Goal: Information Seeking & Learning: Get advice/opinions

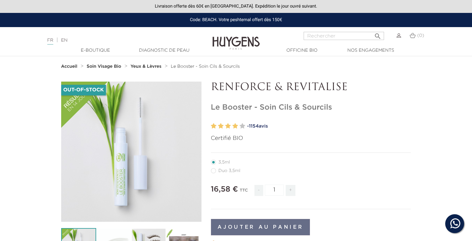
click at [226, 125] on label at bounding box center [228, 126] width 6 height 9
click at [255, 126] on span "1154" at bounding box center [254, 126] width 10 height 5
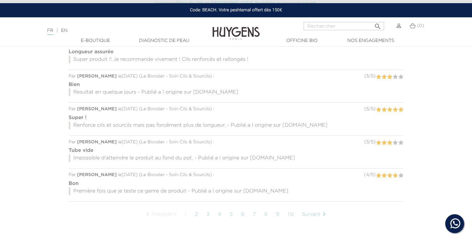
scroll to position [533, 0]
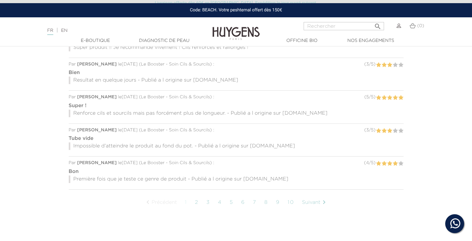
click at [230, 205] on link "5" at bounding box center [232, 203] width 10 height 16
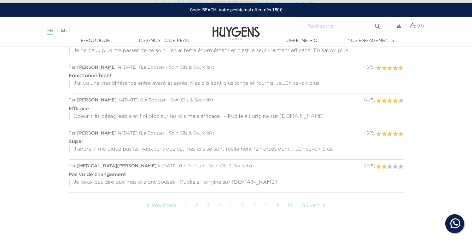
scroll to position [540, 0]
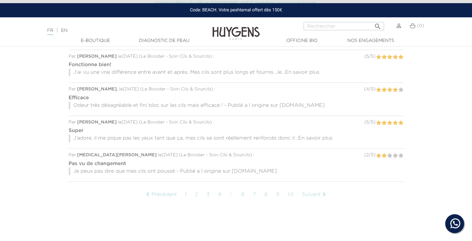
click at [268, 196] on link "8" at bounding box center [266, 195] width 10 height 16
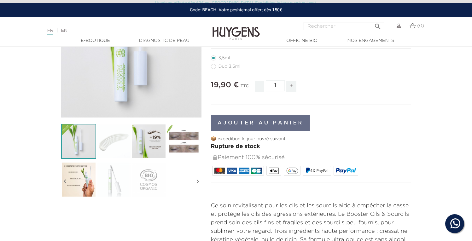
scroll to position [104, 0]
click at [174, 149] on img at bounding box center [183, 141] width 35 height 35
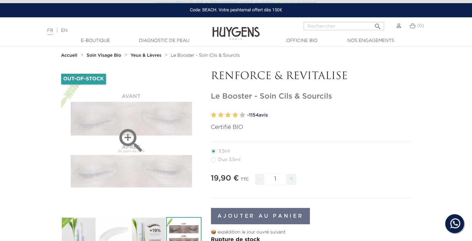
scroll to position [11, 0]
